Goal: Download file/media

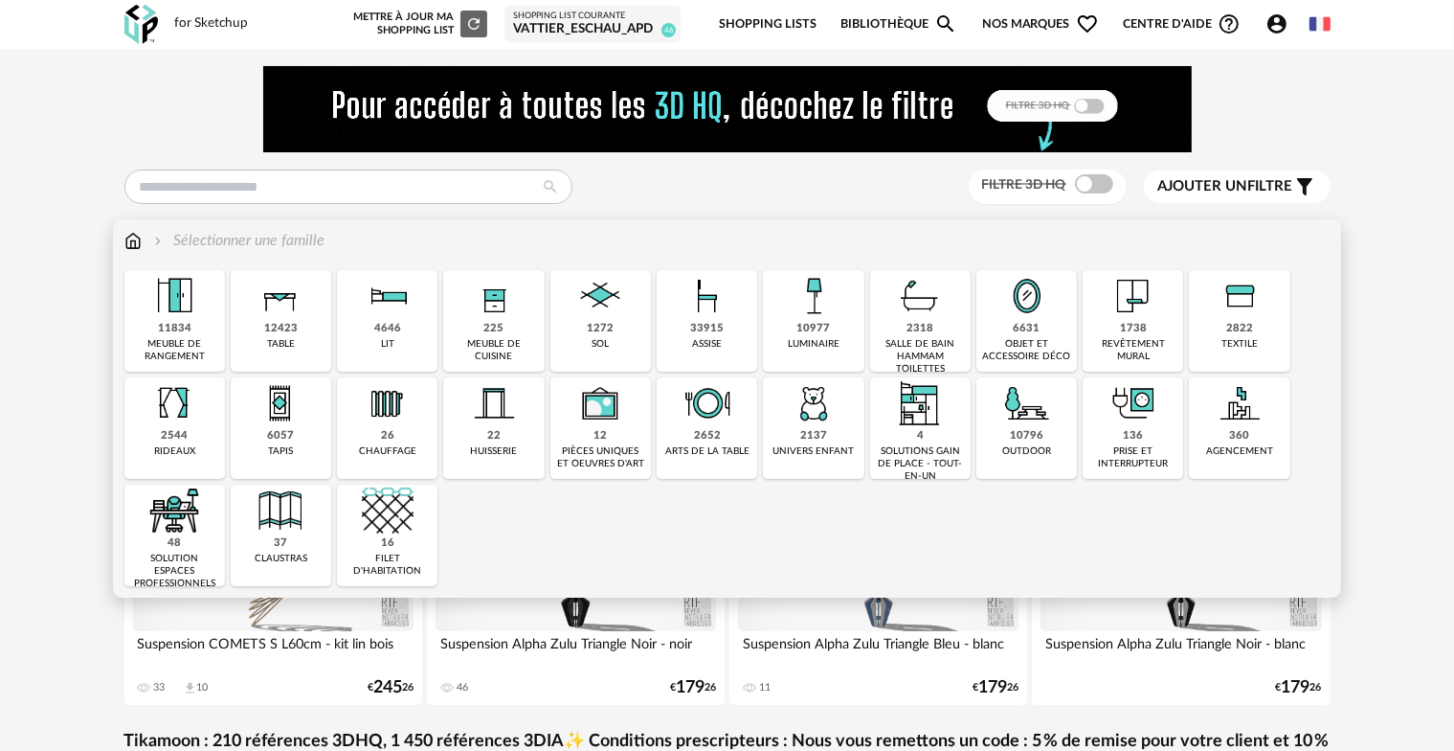
click at [1140, 315] on img at bounding box center [1134, 296] width 52 height 52
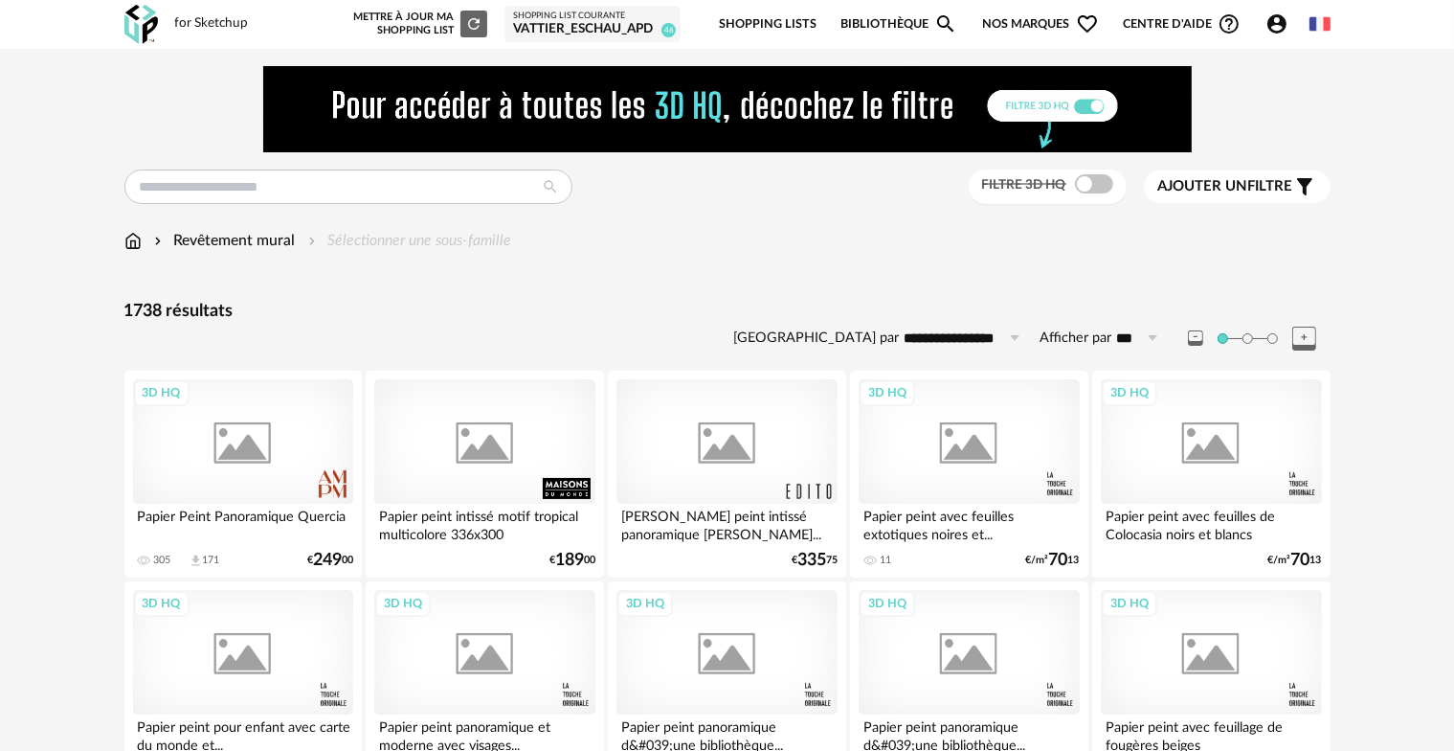
click at [1202, 187] on span "Ajouter un" at bounding box center [1203, 186] width 90 height 14
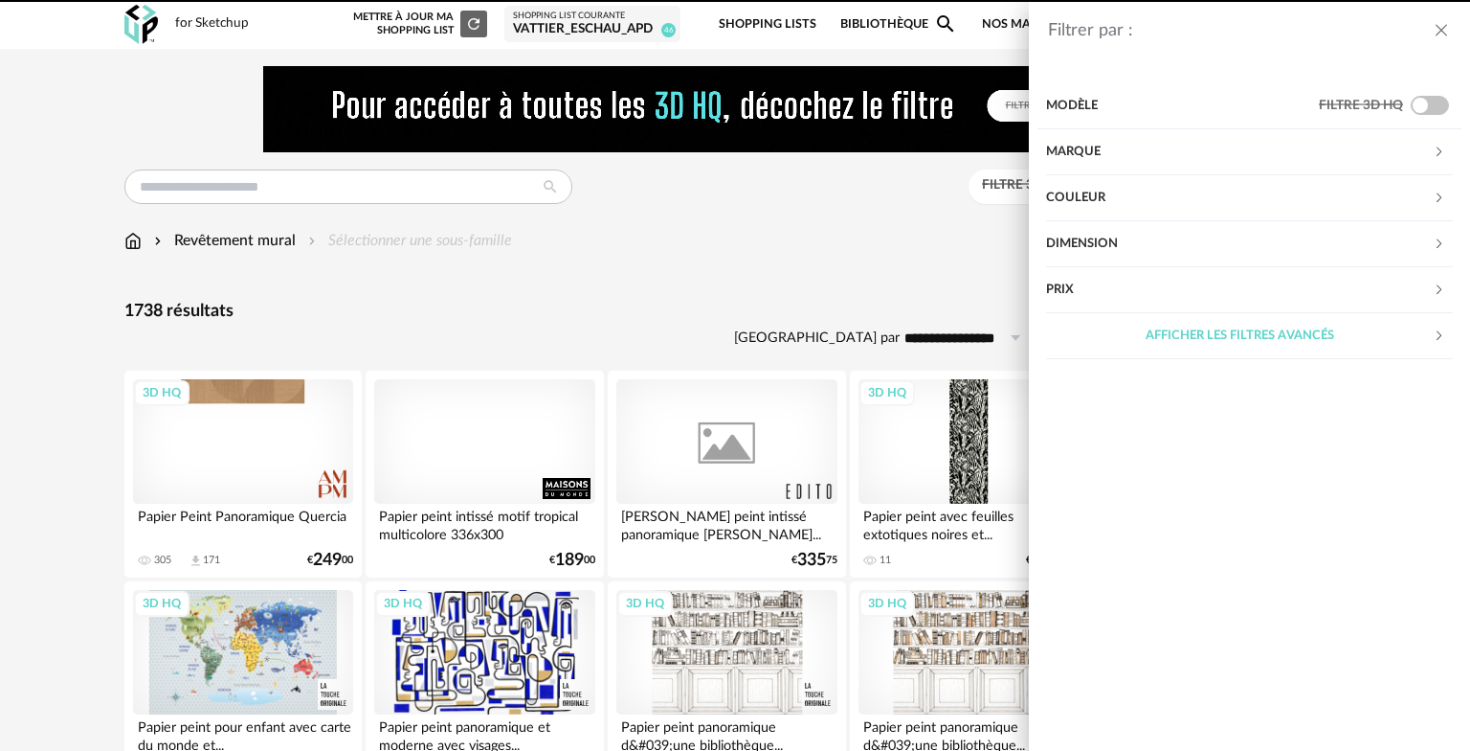
click at [1089, 146] on div "Marque" at bounding box center [1239, 152] width 387 height 46
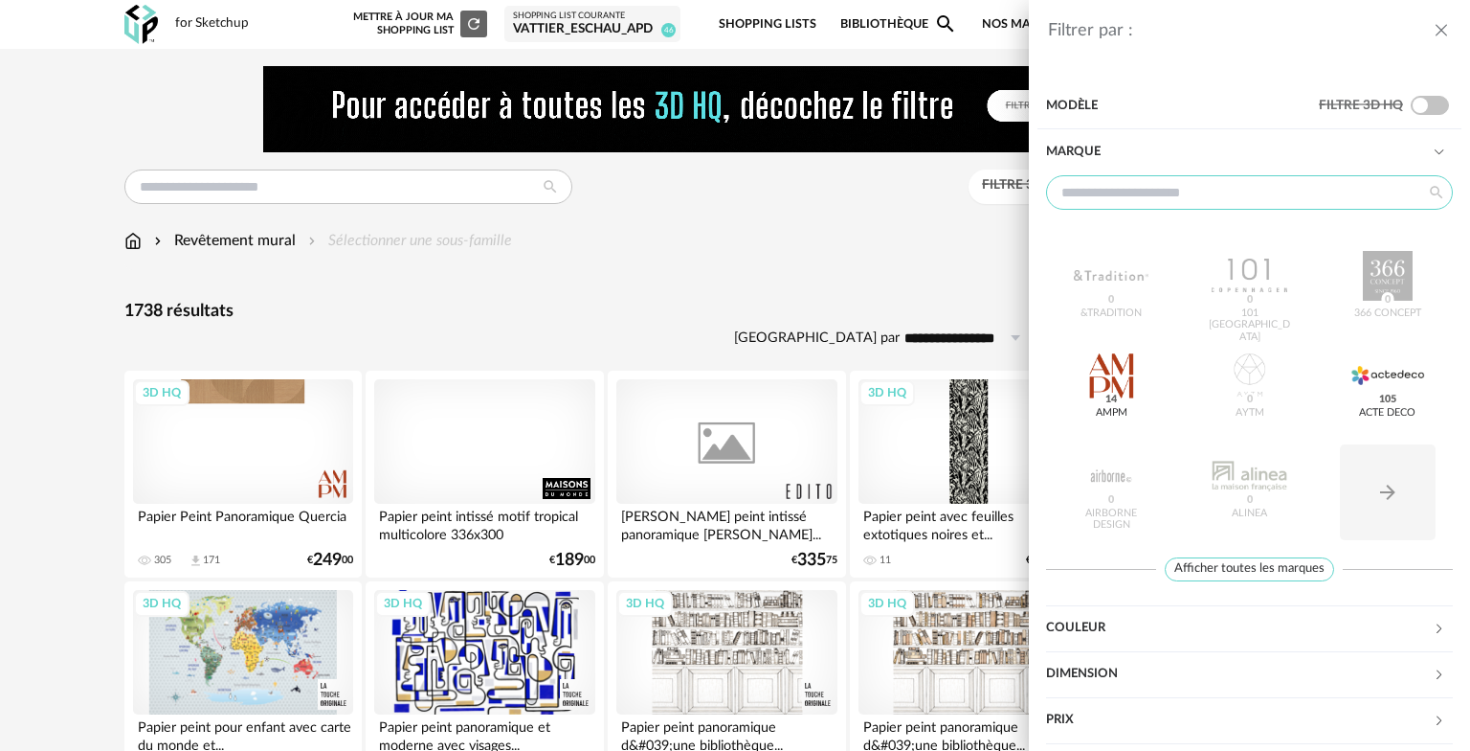
click at [1107, 198] on input "text" at bounding box center [1249, 192] width 407 height 34
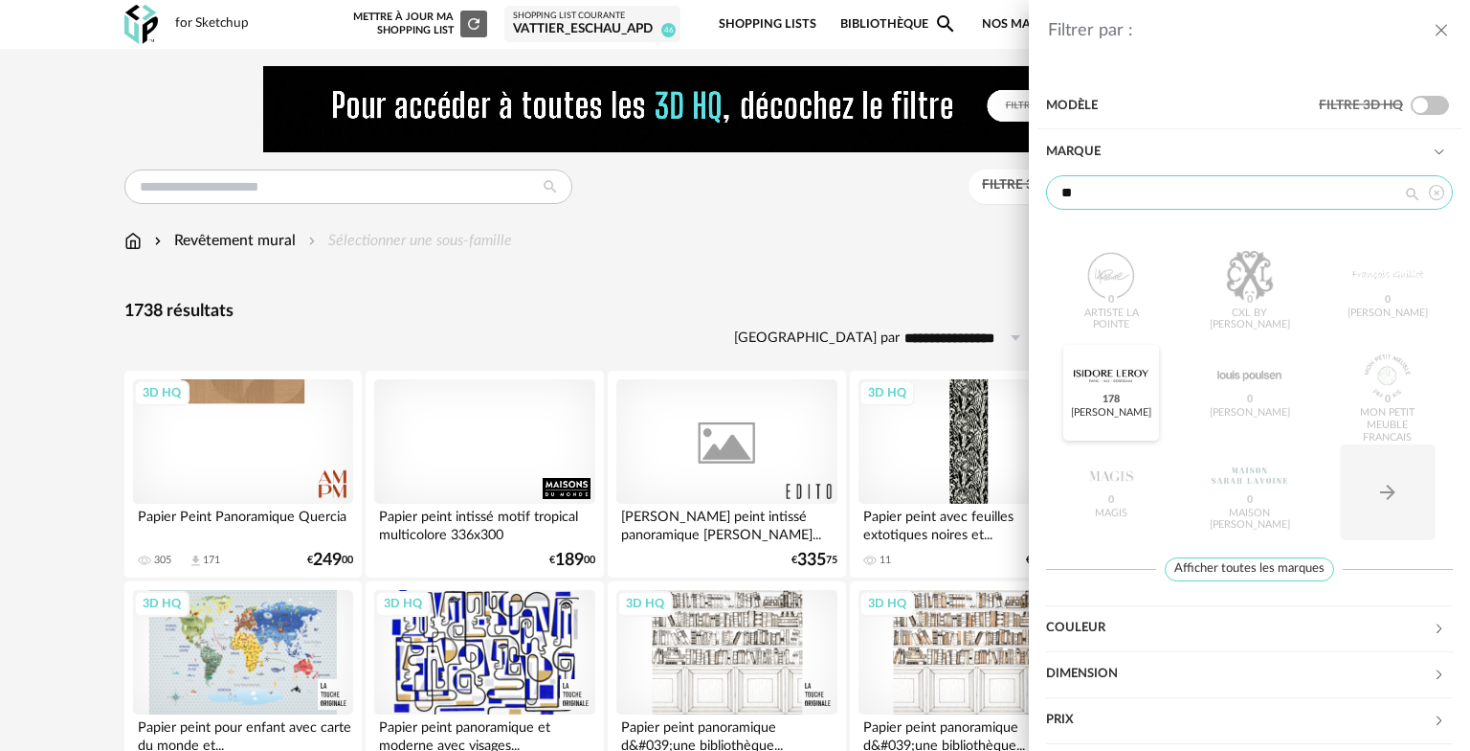
type input "**"
click at [1088, 376] on div at bounding box center [1111, 375] width 75 height 50
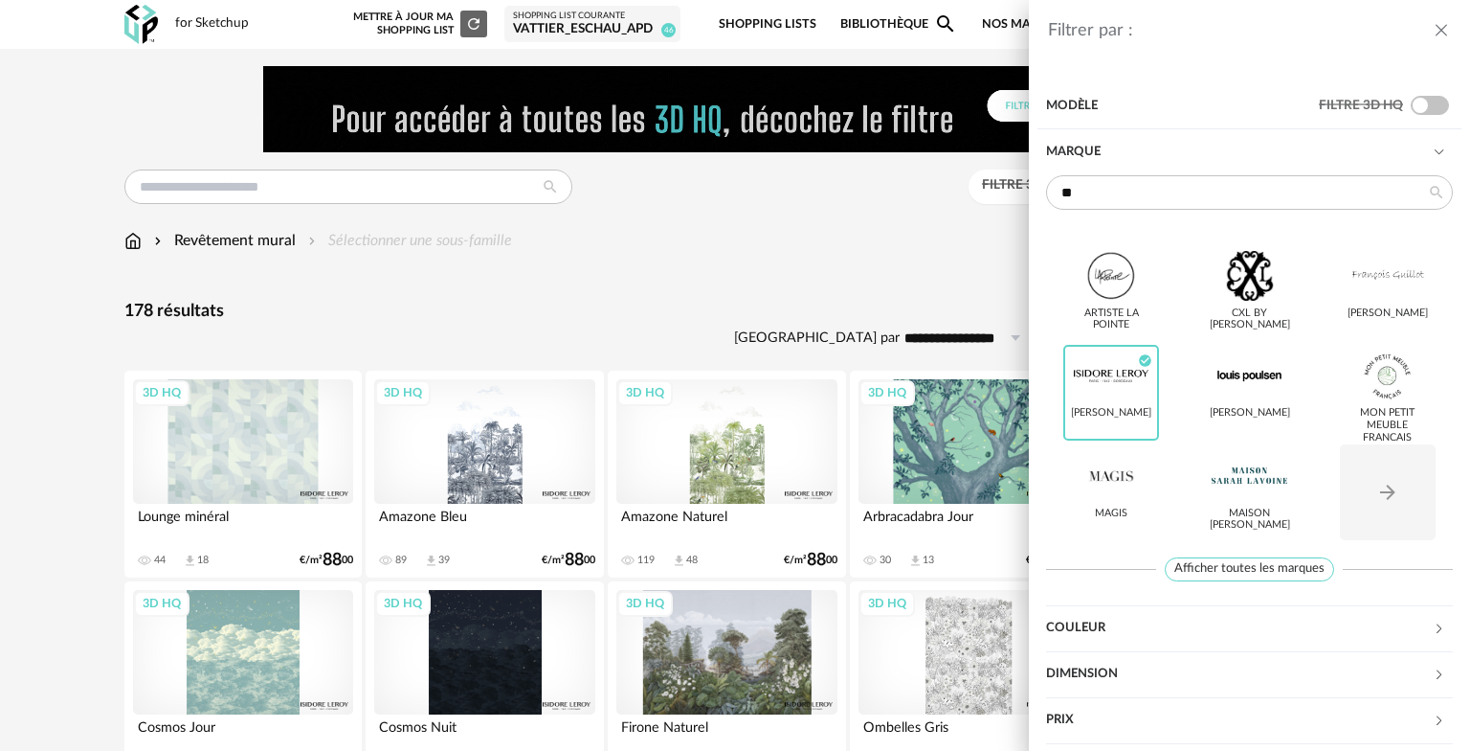
click at [1443, 31] on icon "close drawer" at bounding box center [1441, 30] width 19 height 19
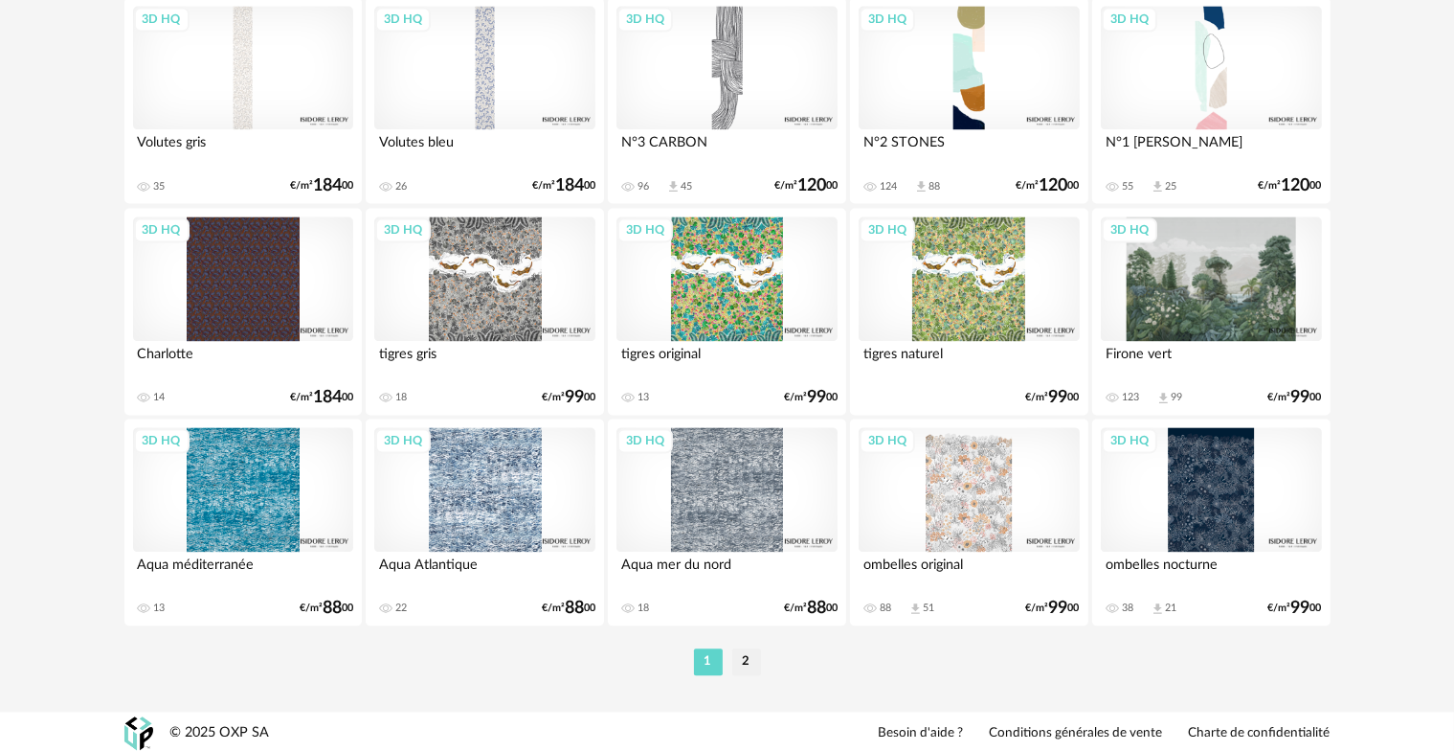
scroll to position [3960, 0]
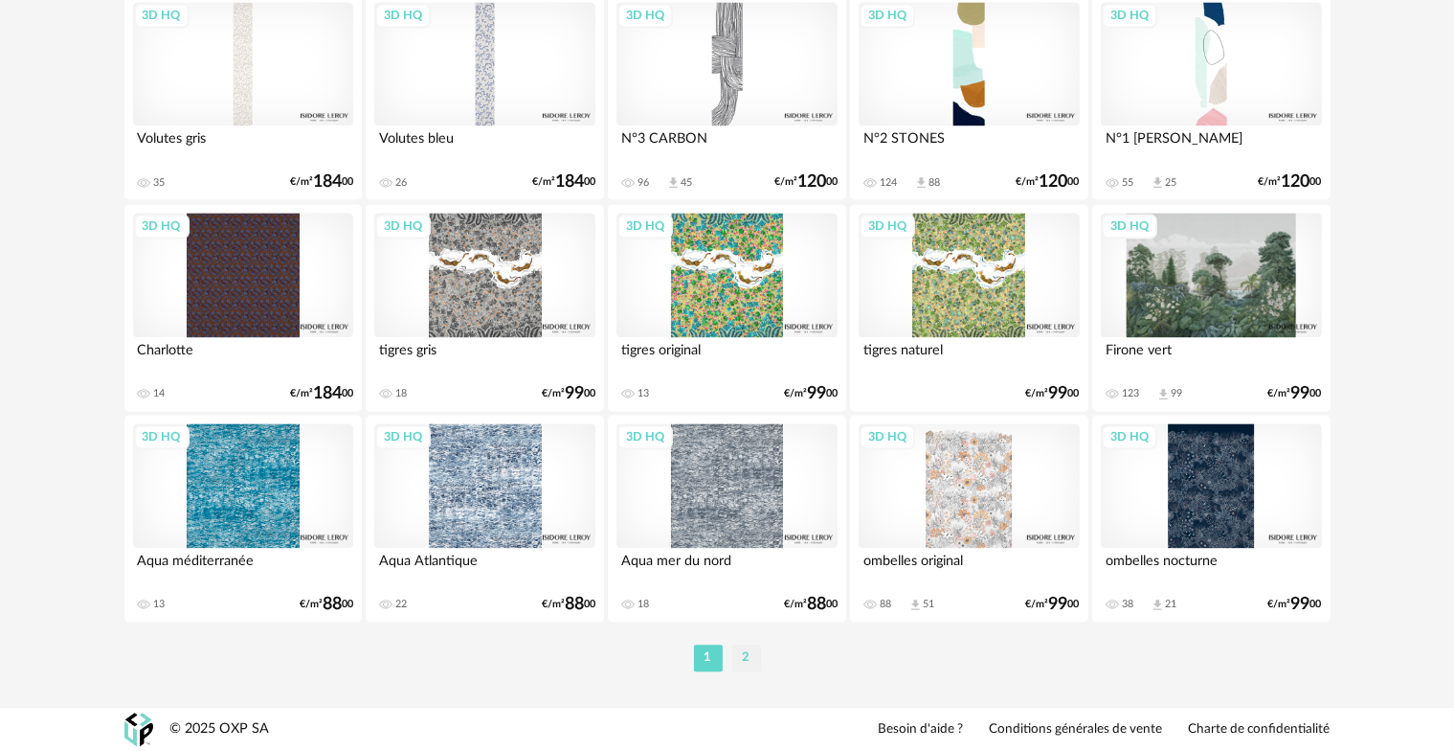
click at [743, 664] on li "2" at bounding box center [746, 657] width 29 height 27
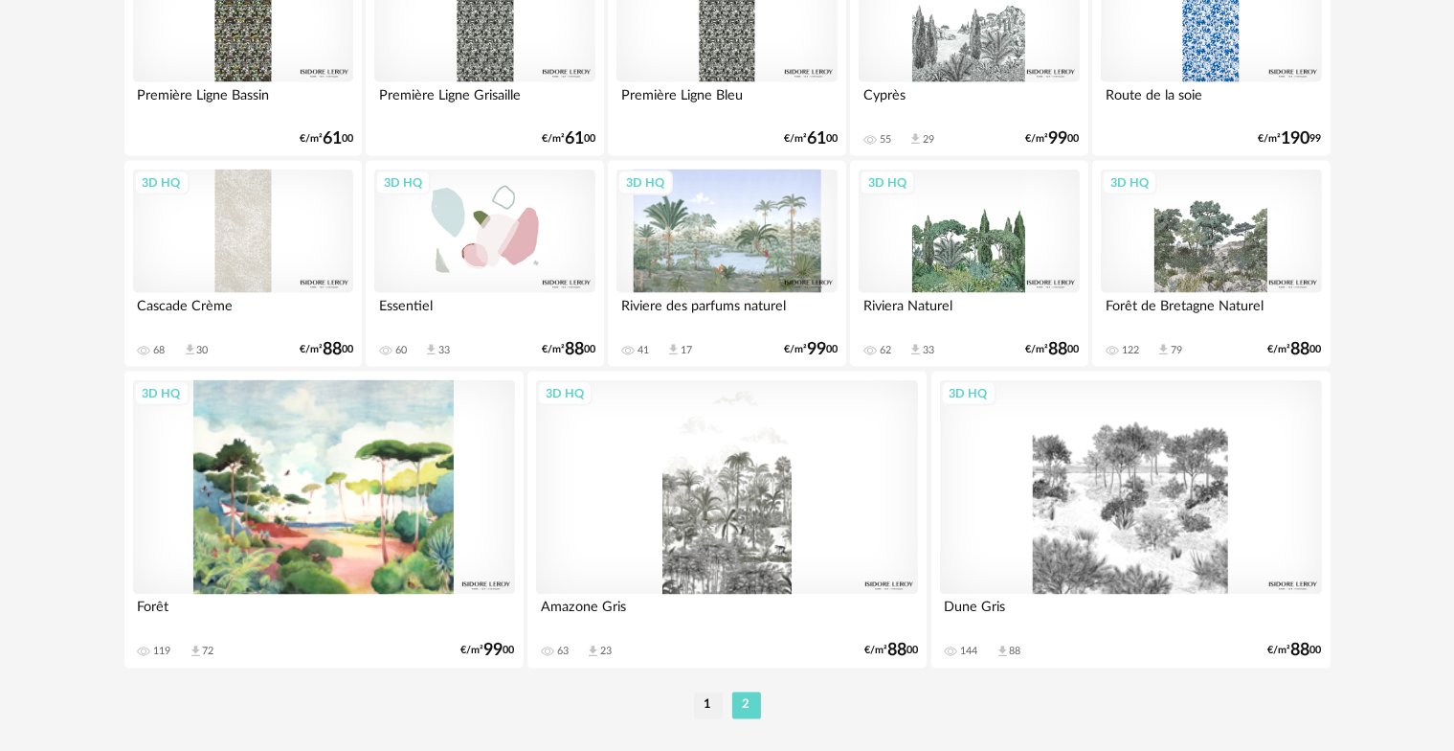
scroll to position [3207, 0]
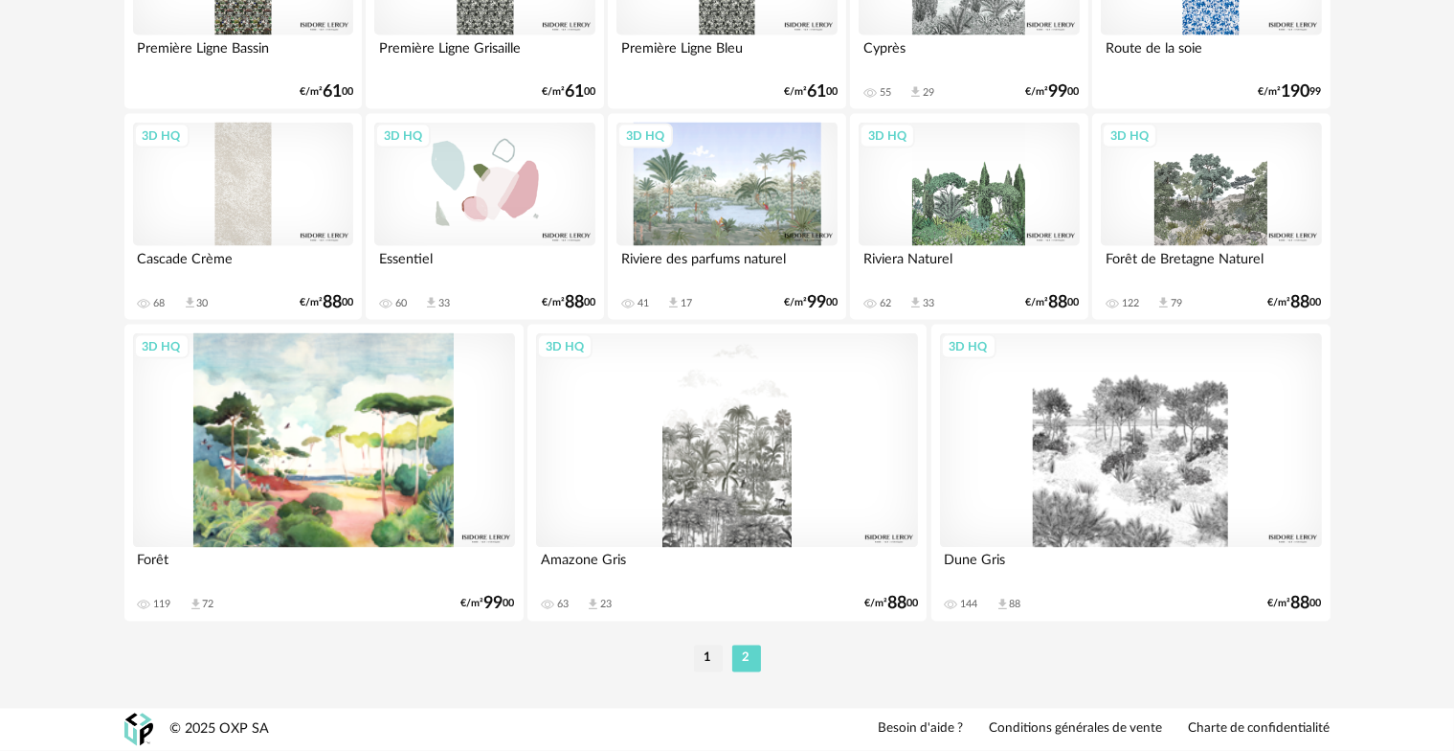
click at [1117, 464] on div "3D HQ" at bounding box center [1131, 440] width 382 height 214
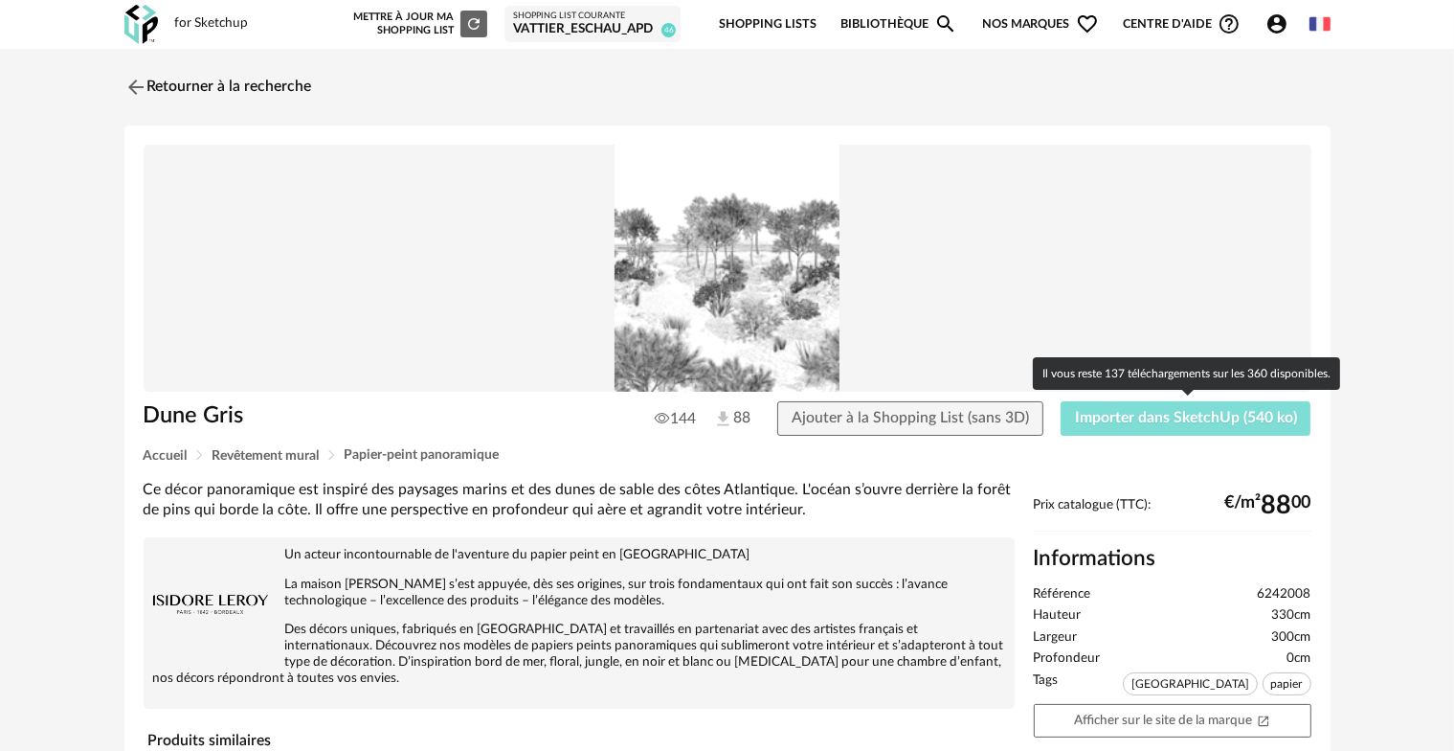
click at [1107, 432] on button "Importer dans SketchUp (540 ko)" at bounding box center [1186, 418] width 251 height 34
